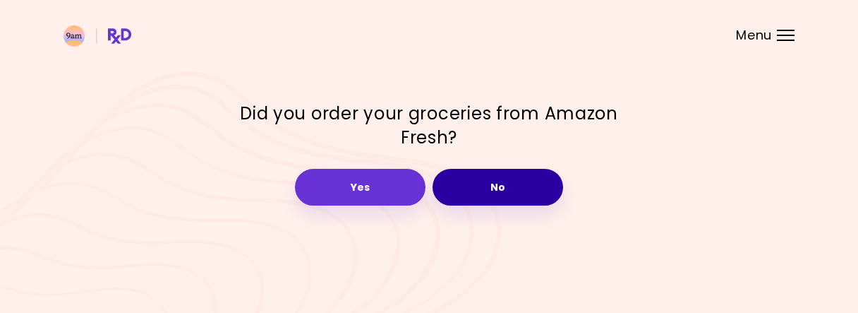
click at [503, 187] on button "No" at bounding box center [498, 187] width 131 height 37
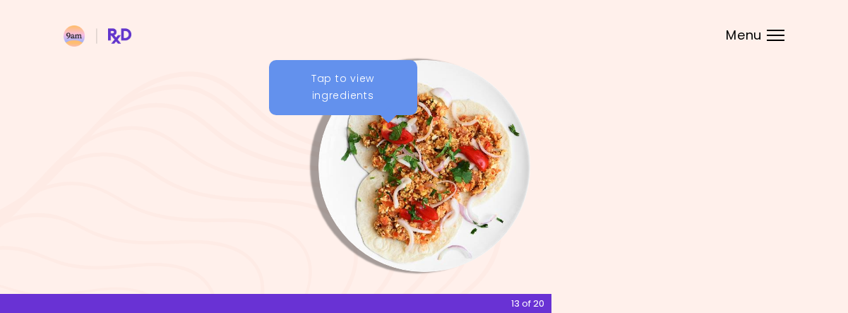
click at [389, 128] on img "Info - Tempeh Pita" at bounding box center [424, 166] width 212 height 212
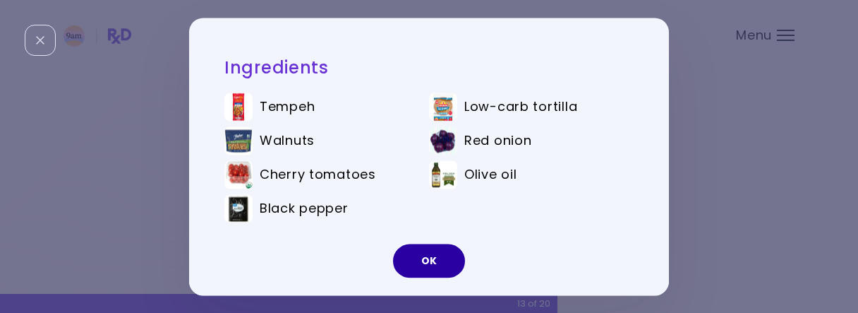
click at [433, 265] on button "OK" at bounding box center [429, 261] width 72 height 34
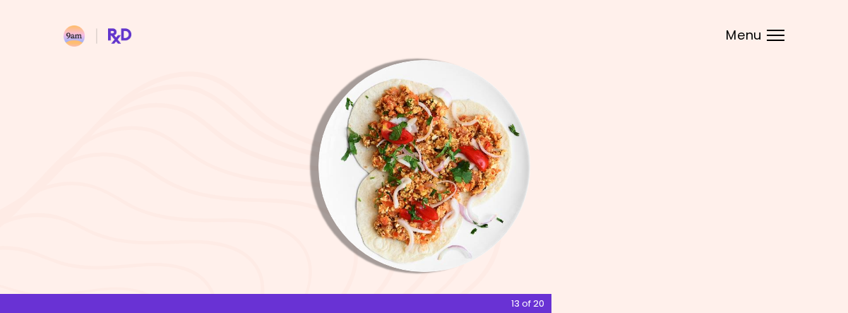
click at [455, 174] on img "Info - Tempeh Pita" at bounding box center [424, 166] width 212 height 212
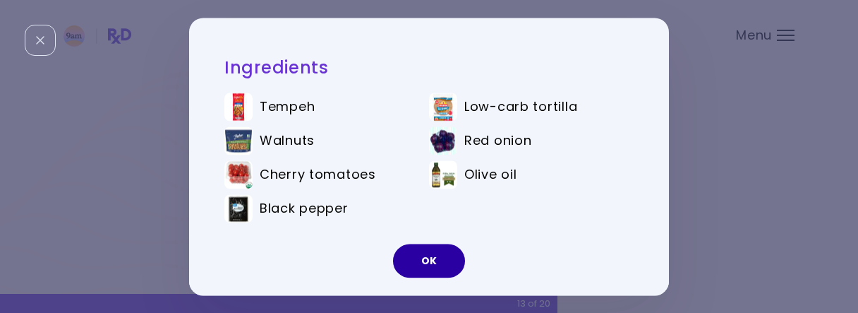
click at [433, 268] on button "OK" at bounding box center [429, 261] width 72 height 34
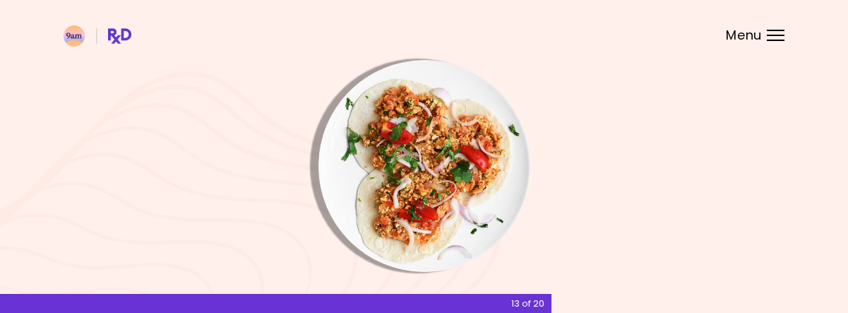
click at [767, 36] on div "Menu" at bounding box center [776, 35] width 18 height 11
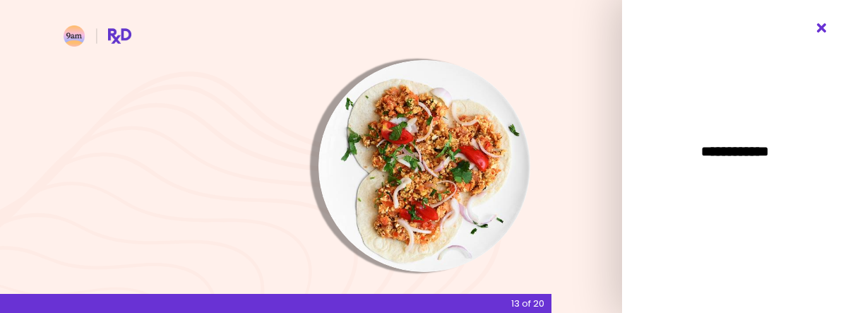
click at [817, 30] on icon "Close" at bounding box center [821, 28] width 13 height 10
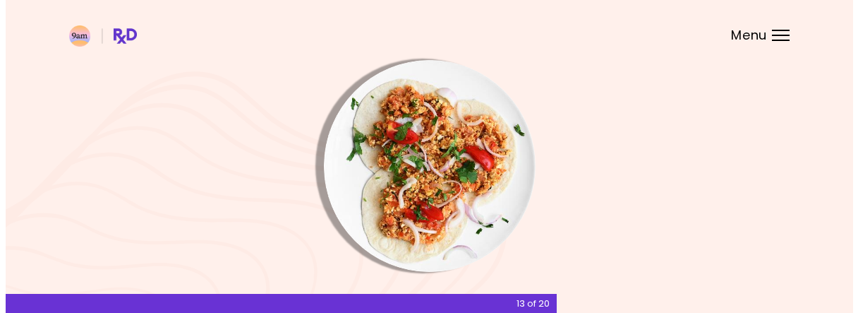
scroll to position [208, 0]
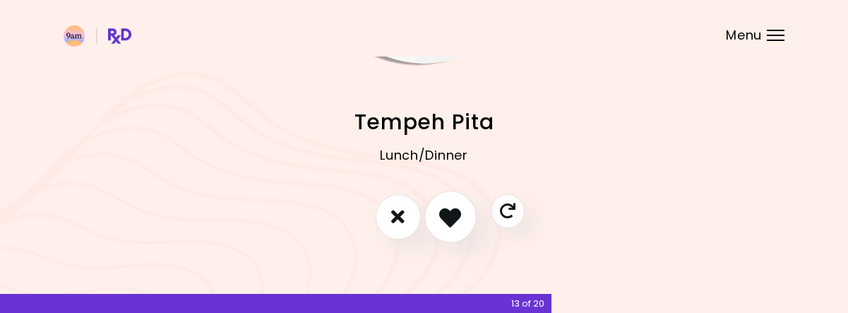
click at [445, 220] on icon "I like this recipe" at bounding box center [450, 216] width 22 height 22
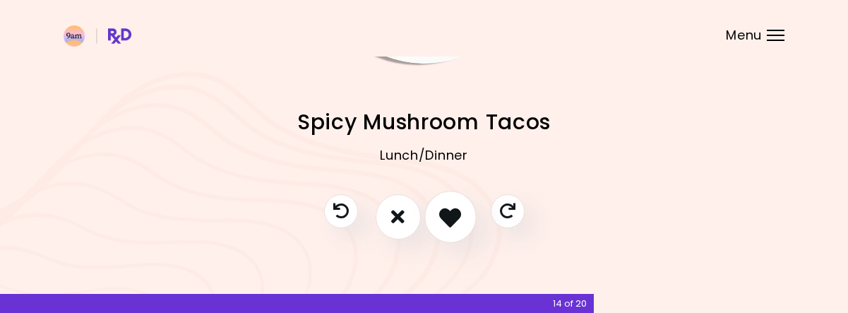
click at [445, 220] on icon "I like this recipe" at bounding box center [450, 216] width 22 height 22
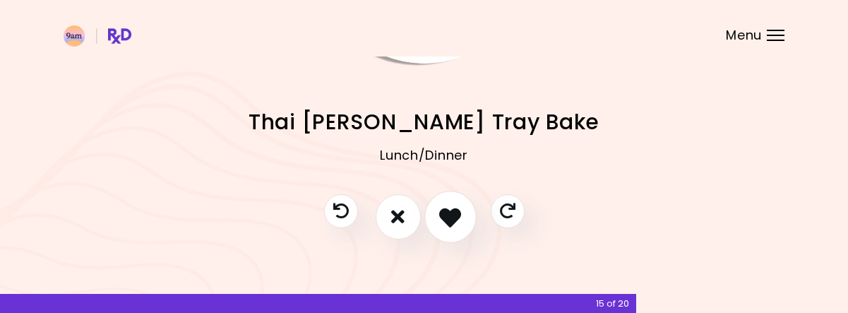
click at [445, 220] on icon "I like this recipe" at bounding box center [450, 216] width 22 height 22
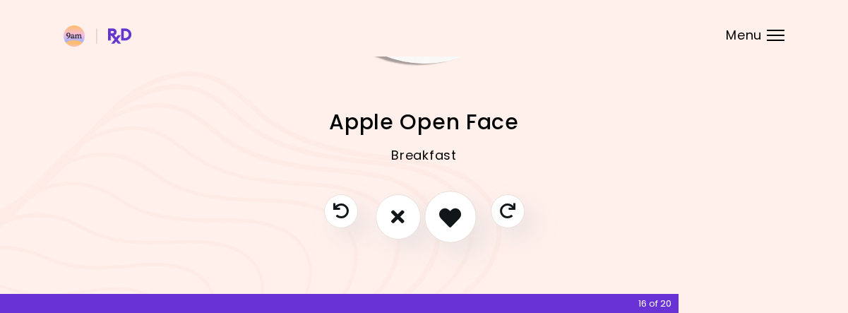
click at [445, 220] on icon "I like this recipe" at bounding box center [450, 216] width 22 height 22
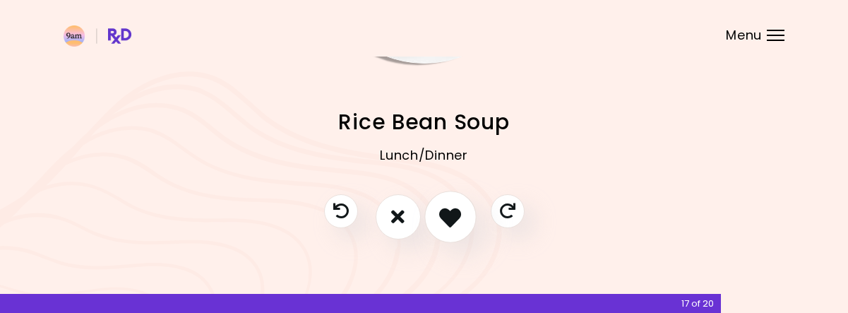
click at [445, 220] on icon "I like this recipe" at bounding box center [450, 216] width 22 height 22
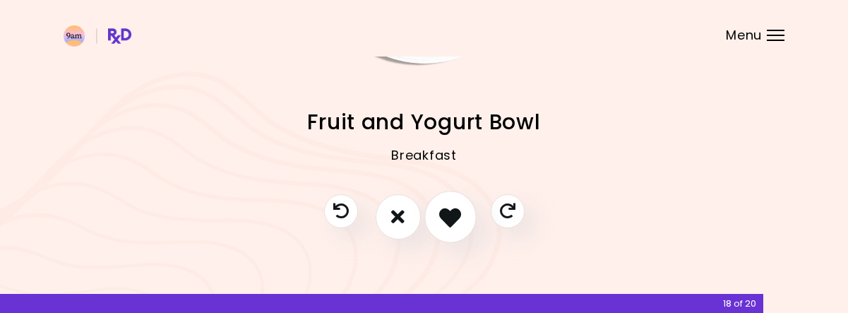
click at [445, 220] on icon "I like this recipe" at bounding box center [450, 216] width 22 height 22
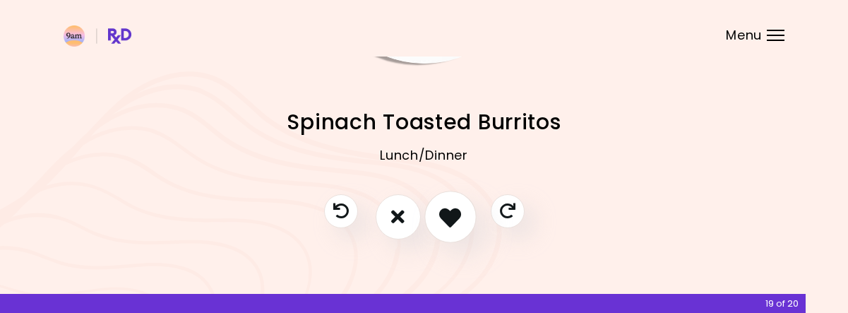
click at [445, 220] on icon "I like this recipe" at bounding box center [450, 216] width 22 height 22
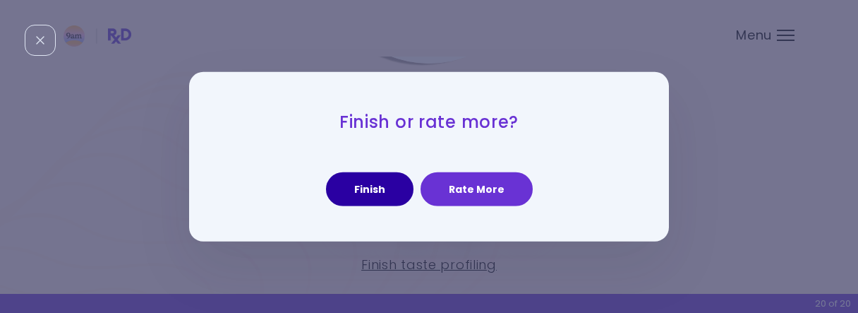
click at [374, 188] on button "Finish" at bounding box center [370, 189] width 88 height 34
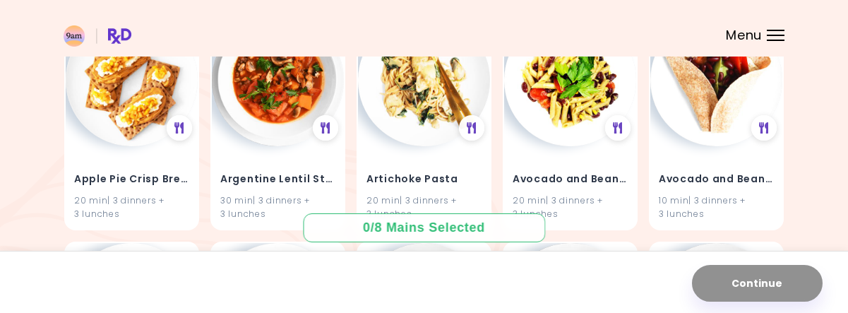
scroll to position [195, 0]
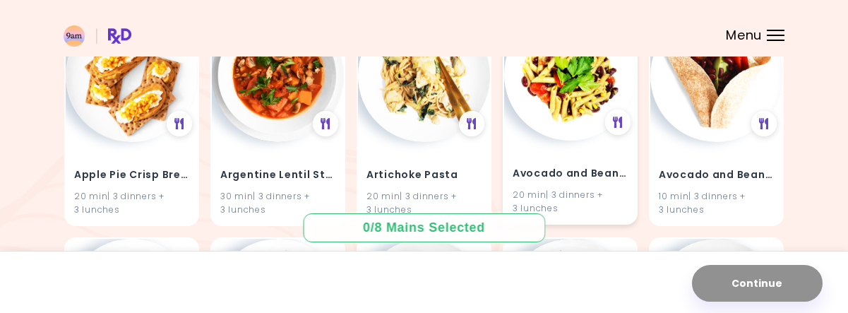
click at [575, 100] on img at bounding box center [570, 74] width 132 height 132
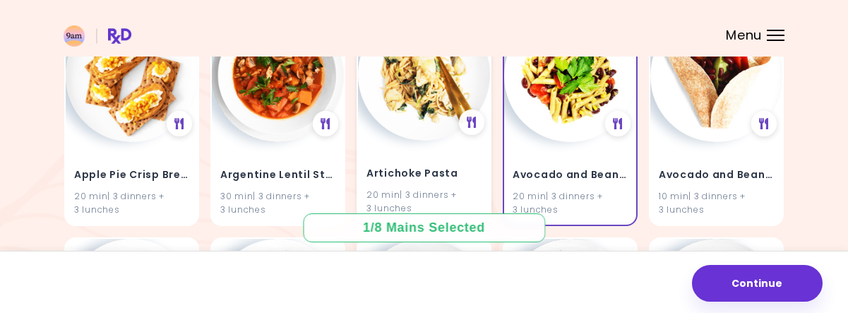
click at [378, 119] on img at bounding box center [424, 74] width 132 height 132
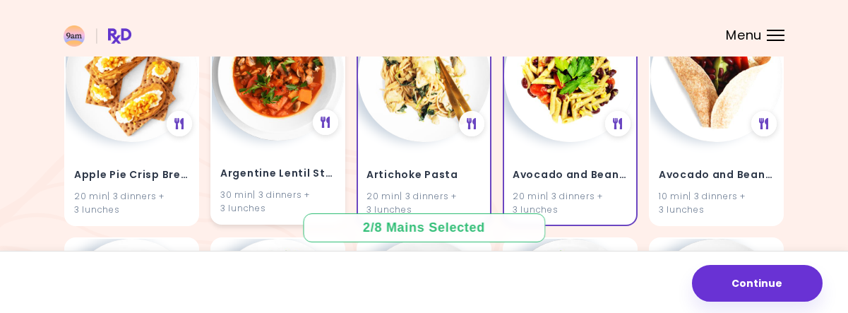
click at [280, 131] on img at bounding box center [278, 74] width 132 height 132
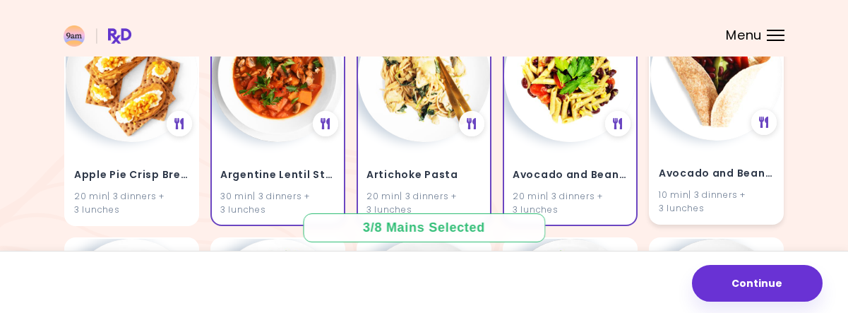
click at [720, 149] on div "Avocado and Beans Burritos 10 min | 3 dinners + 3 lunches" at bounding box center [716, 181] width 132 height 83
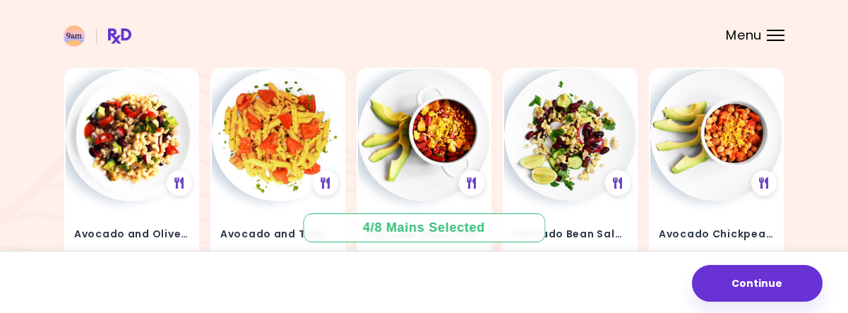
scroll to position [380, 0]
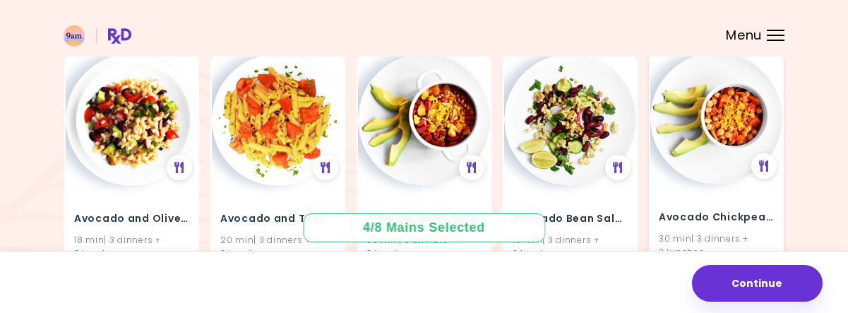
click at [697, 135] on img at bounding box center [716, 118] width 132 height 132
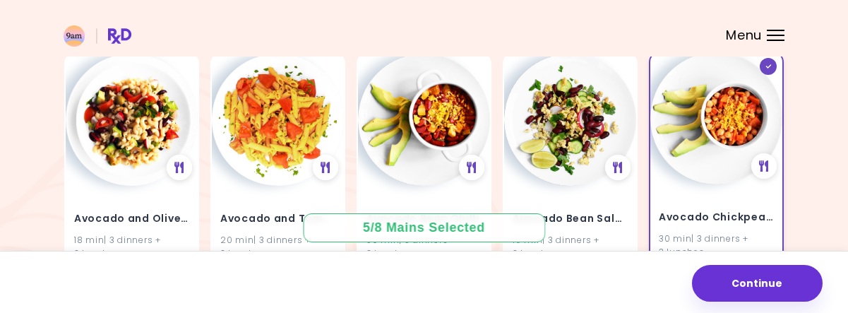
click at [697, 135] on img at bounding box center [716, 118] width 132 height 132
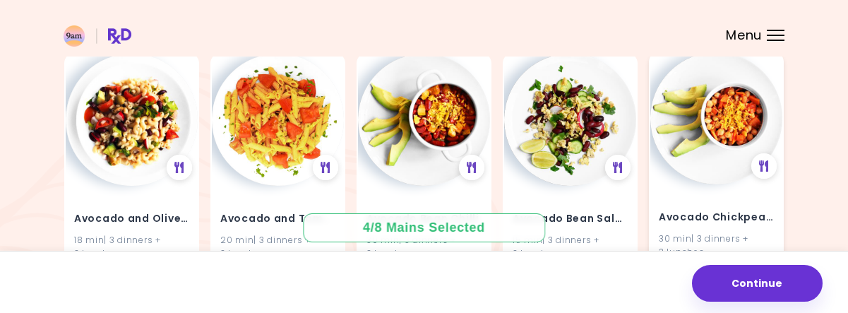
click at [679, 133] on img at bounding box center [716, 118] width 132 height 132
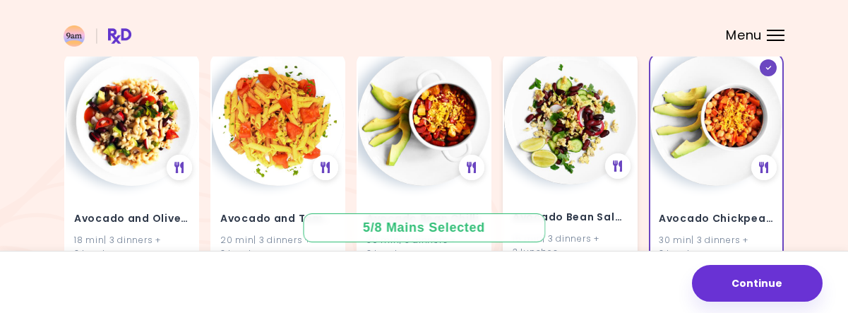
click at [565, 145] on img at bounding box center [570, 118] width 132 height 132
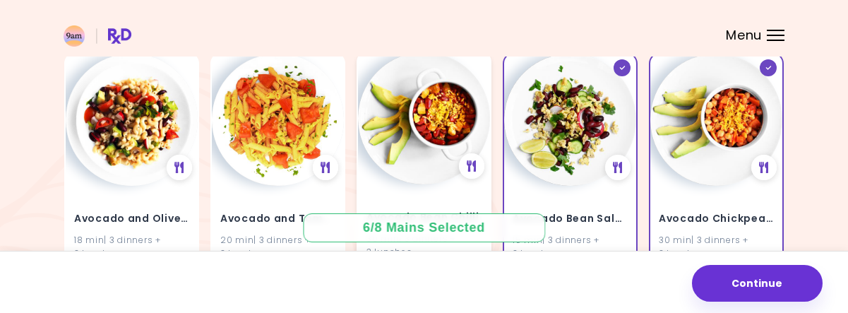
click at [436, 143] on img at bounding box center [424, 118] width 132 height 132
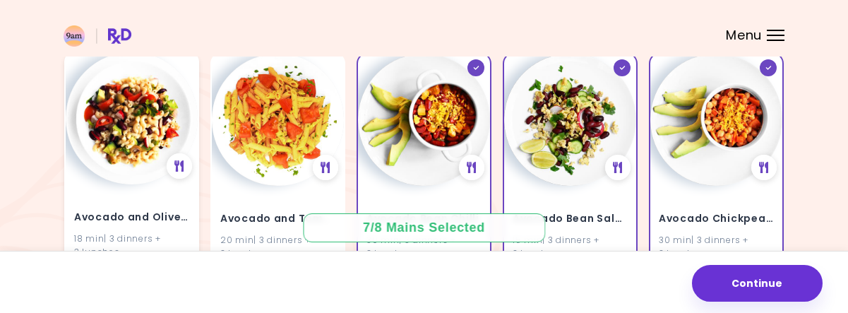
click at [164, 150] on img at bounding box center [132, 118] width 132 height 132
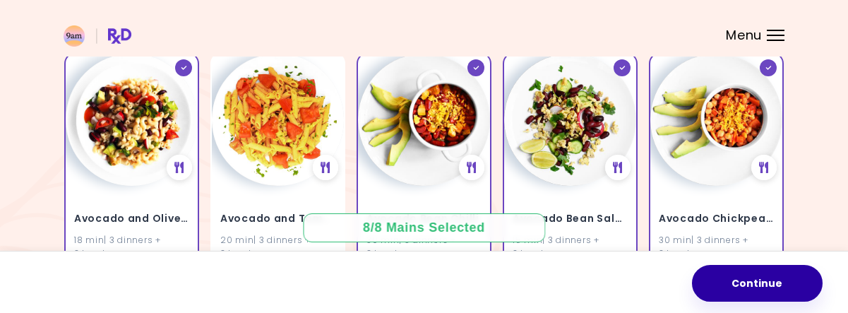
click at [781, 285] on button "Continue" at bounding box center [757, 283] width 131 height 37
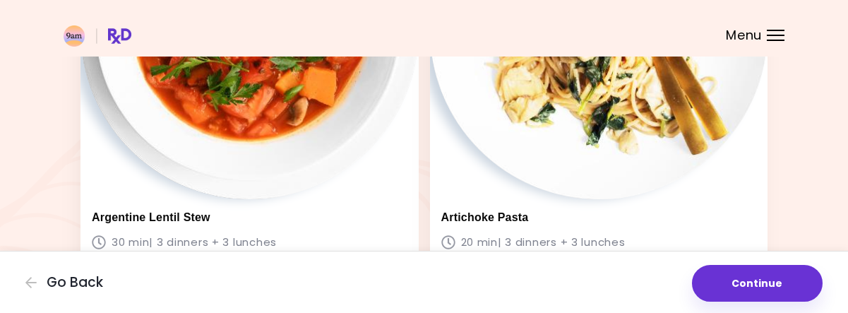
scroll to position [546, 0]
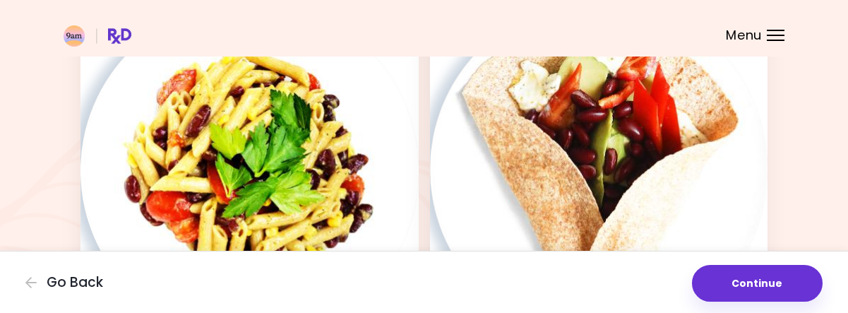
click at [662, 152] on img at bounding box center [599, 169] width 338 height 338
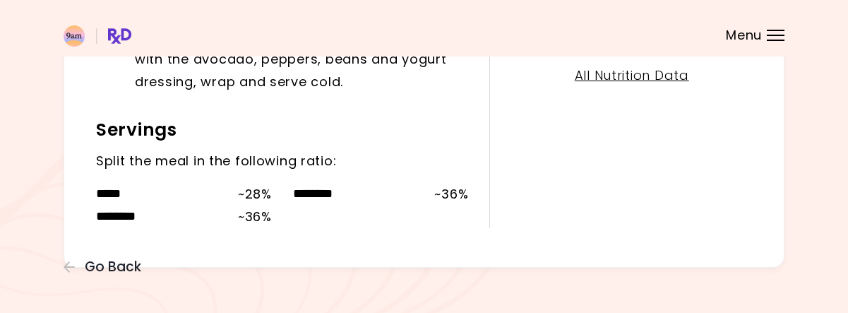
scroll to position [439, 0]
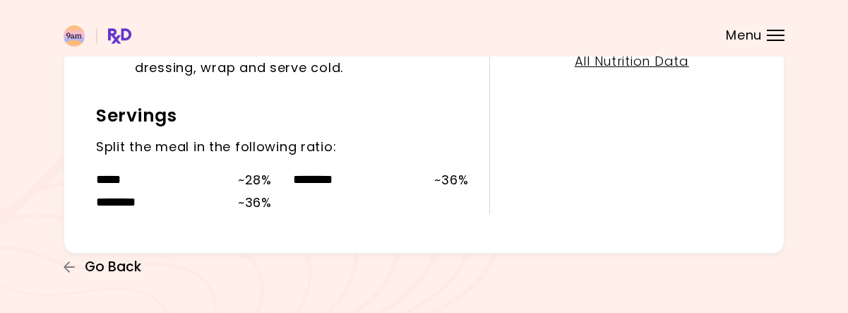
click at [113, 265] on span "Go Back" at bounding box center [113, 267] width 56 height 16
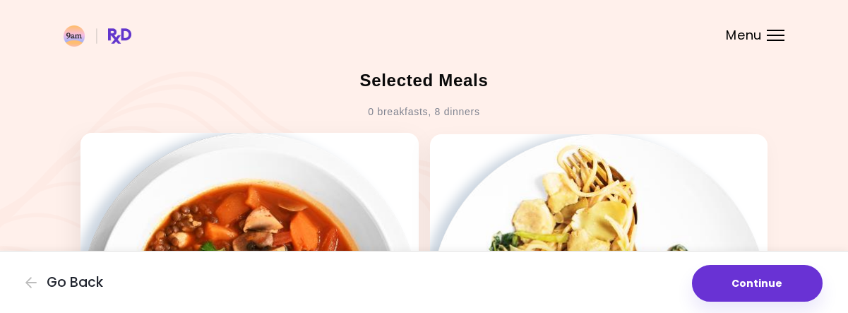
click at [310, 214] on img at bounding box center [249, 302] width 338 height 338
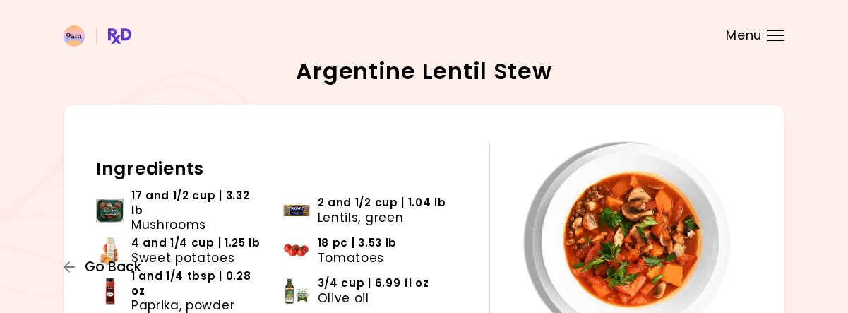
click at [106, 272] on span "Go Back" at bounding box center [113, 267] width 56 height 16
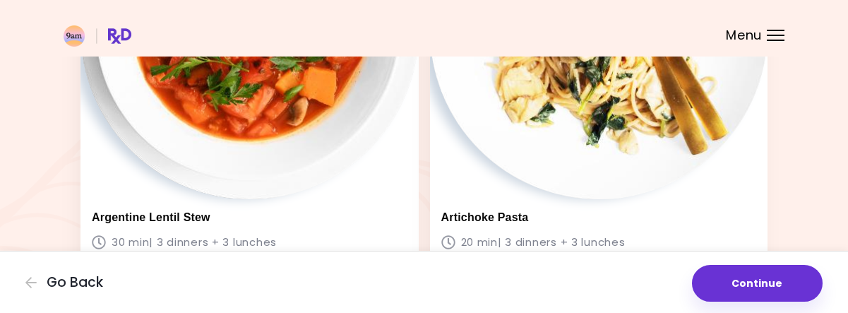
scroll to position [546, 0]
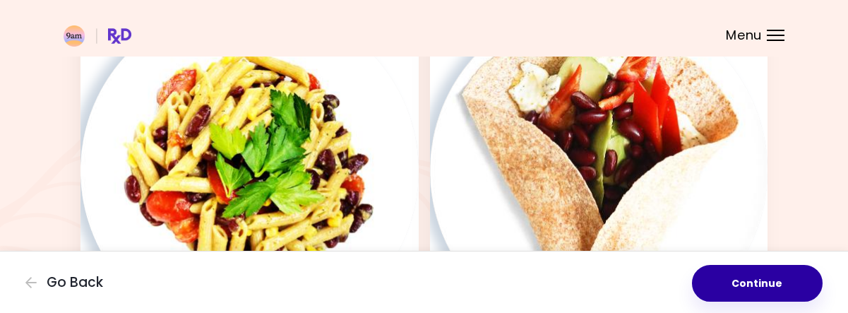
click at [782, 292] on button "Continue" at bounding box center [757, 283] width 131 height 37
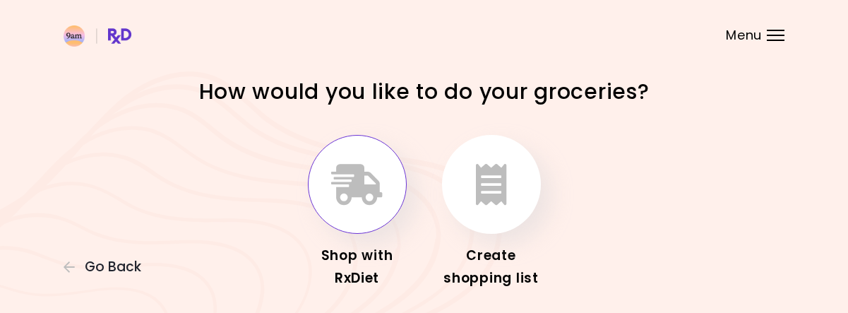
click at [355, 191] on icon "button" at bounding box center [357, 184] width 52 height 41
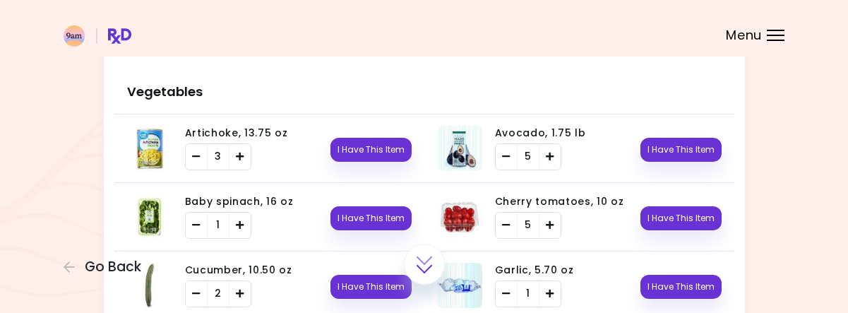
scroll to position [399, 0]
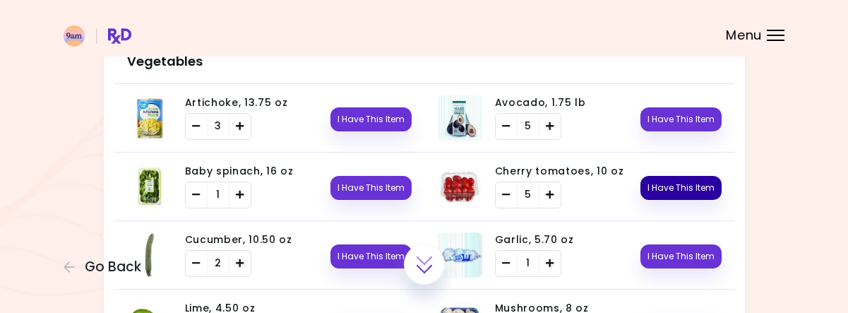
click at [688, 186] on button "I Have This Item" at bounding box center [680, 188] width 81 height 24
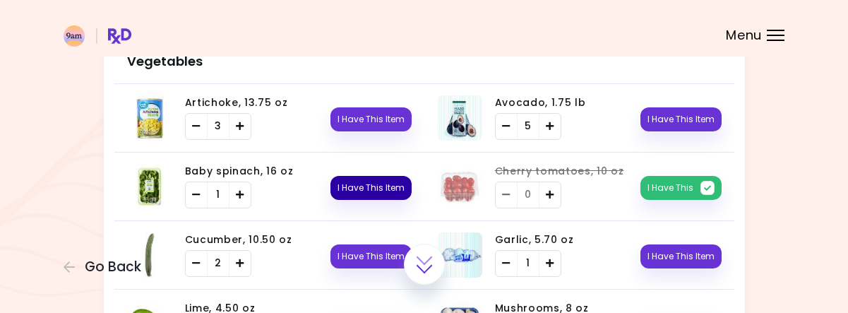
click at [376, 183] on button "I Have This Item" at bounding box center [370, 188] width 81 height 24
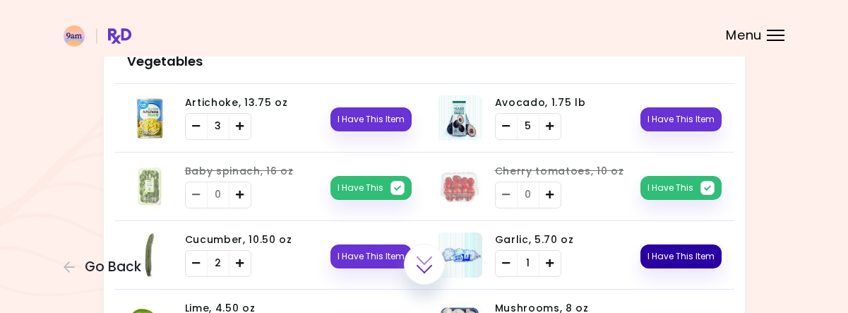
click at [672, 250] on button "I Have This Item" at bounding box center [680, 256] width 81 height 24
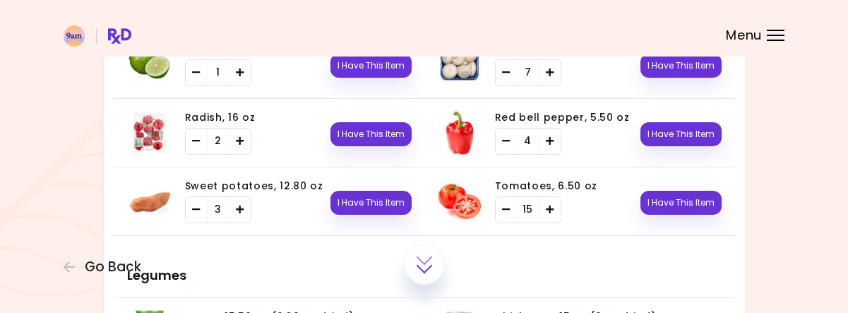
scroll to position [654, 0]
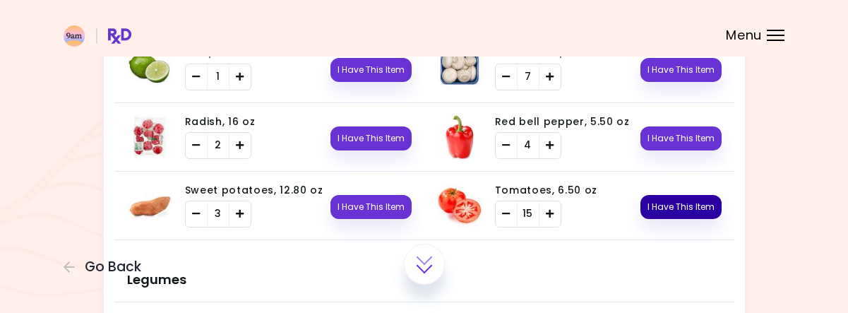
click at [665, 212] on button "I Have This Item" at bounding box center [680, 207] width 81 height 24
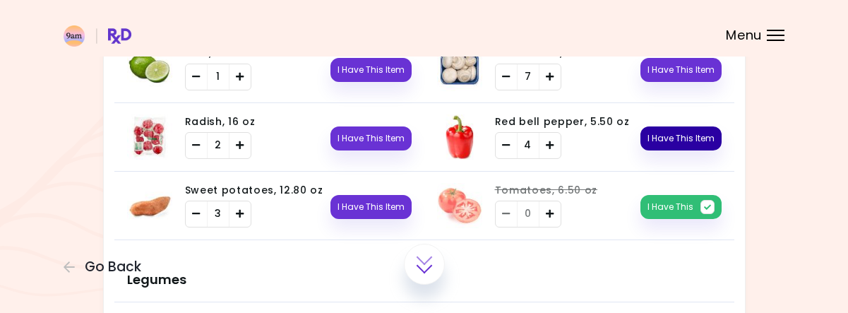
click at [680, 130] on button "I Have This Item" at bounding box center [680, 138] width 81 height 24
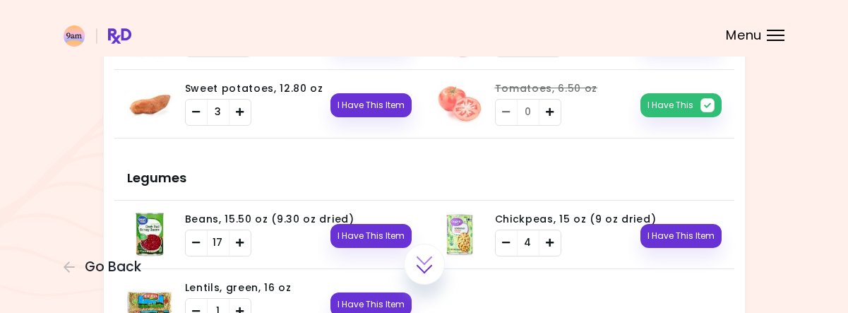
scroll to position [772, 0]
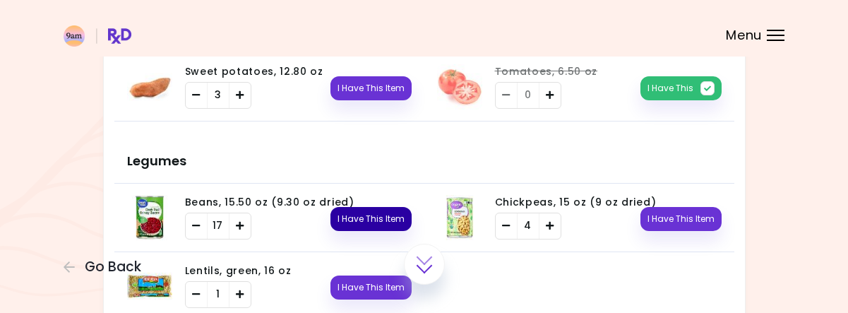
click at [371, 208] on button "I Have This Item" at bounding box center [370, 219] width 81 height 24
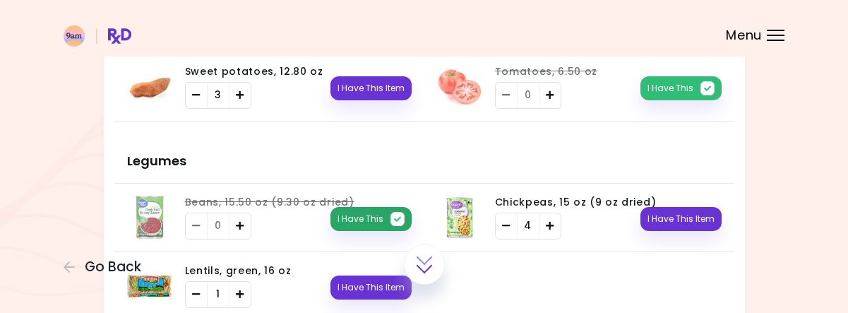
click at [343, 212] on button "I Have This" at bounding box center [370, 219] width 81 height 24
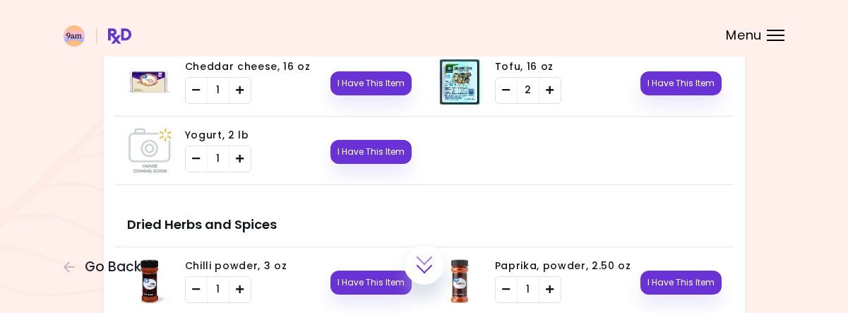
scroll to position [1132, 0]
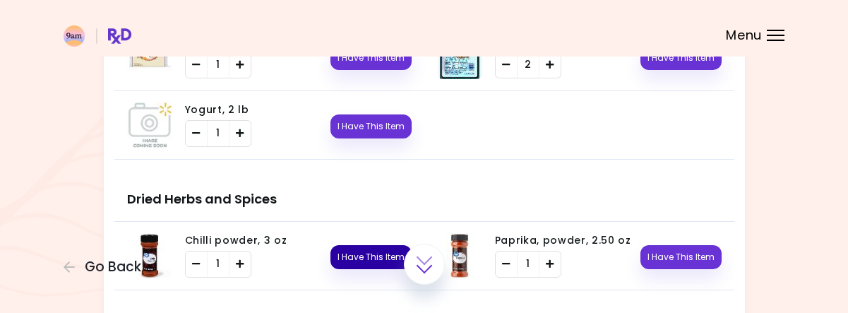
click at [364, 251] on button "I Have This Item" at bounding box center [370, 257] width 81 height 24
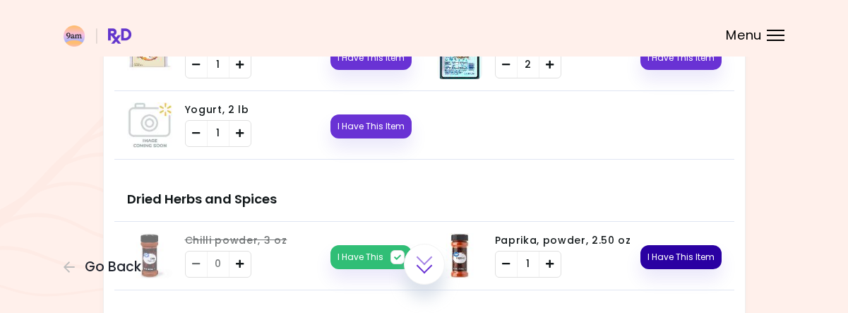
click at [672, 252] on button "I Have This Item" at bounding box center [680, 257] width 81 height 24
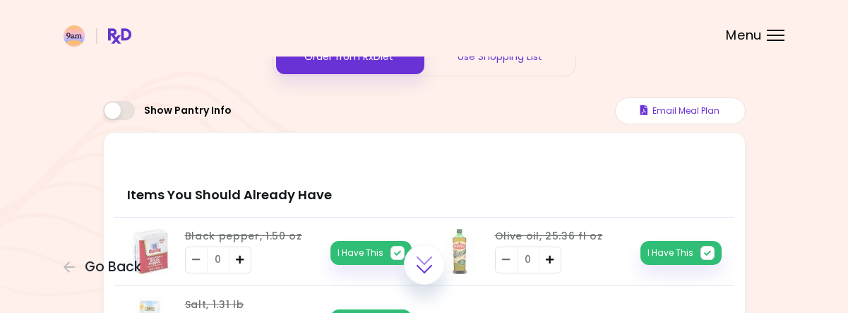
scroll to position [72, 0]
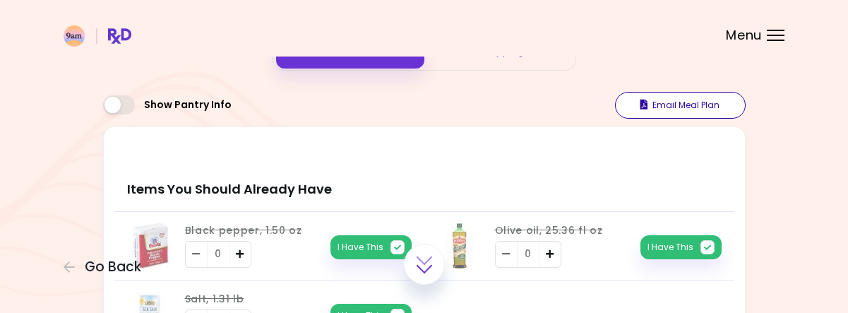
click at [695, 109] on button "Email Meal Plan" at bounding box center [680, 105] width 131 height 27
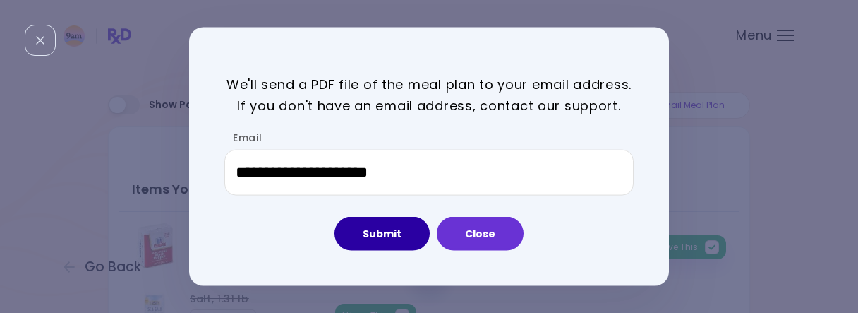
click at [383, 237] on button "Submit" at bounding box center [382, 234] width 95 height 34
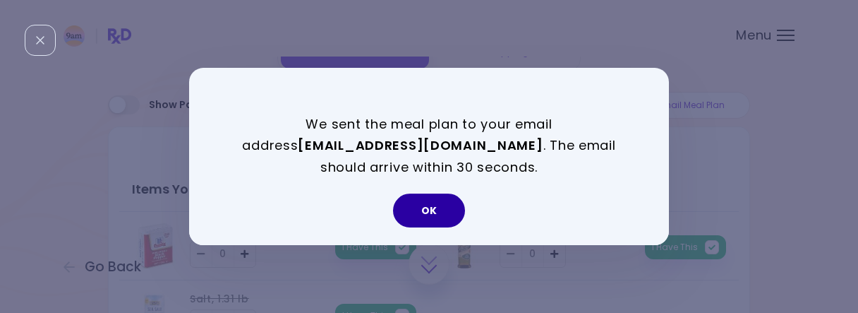
click at [426, 202] on button "OK" at bounding box center [429, 210] width 72 height 34
